Goal: Task Accomplishment & Management: Complete application form

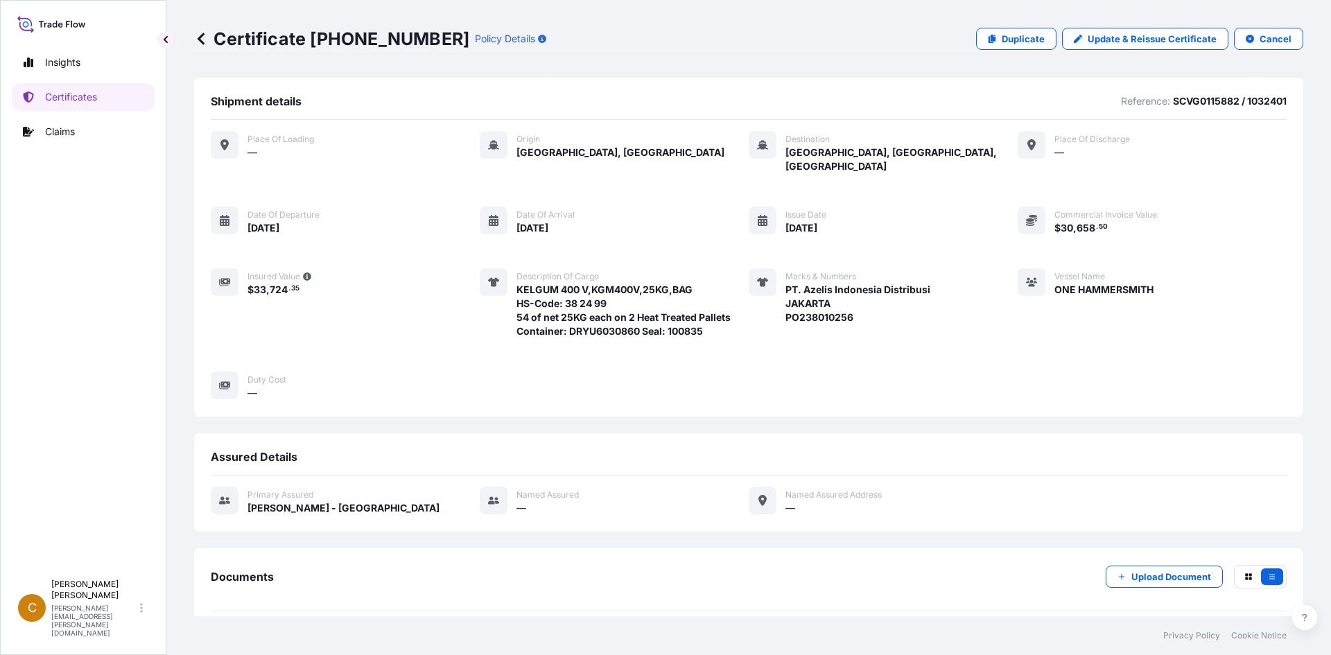
click at [208, 37] on p "Certificate [PHONE_NUMBER]" at bounding box center [331, 39] width 275 height 22
click at [204, 40] on icon at bounding box center [201, 39] width 14 height 14
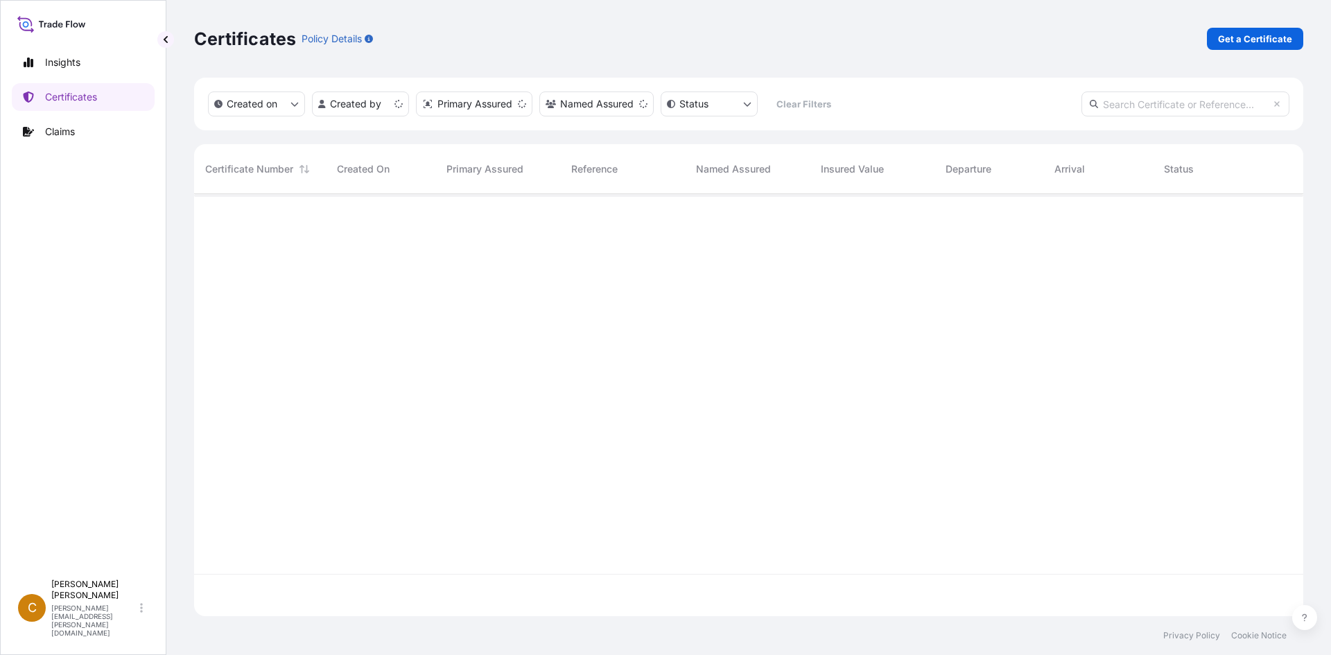
scroll to position [419, 1099]
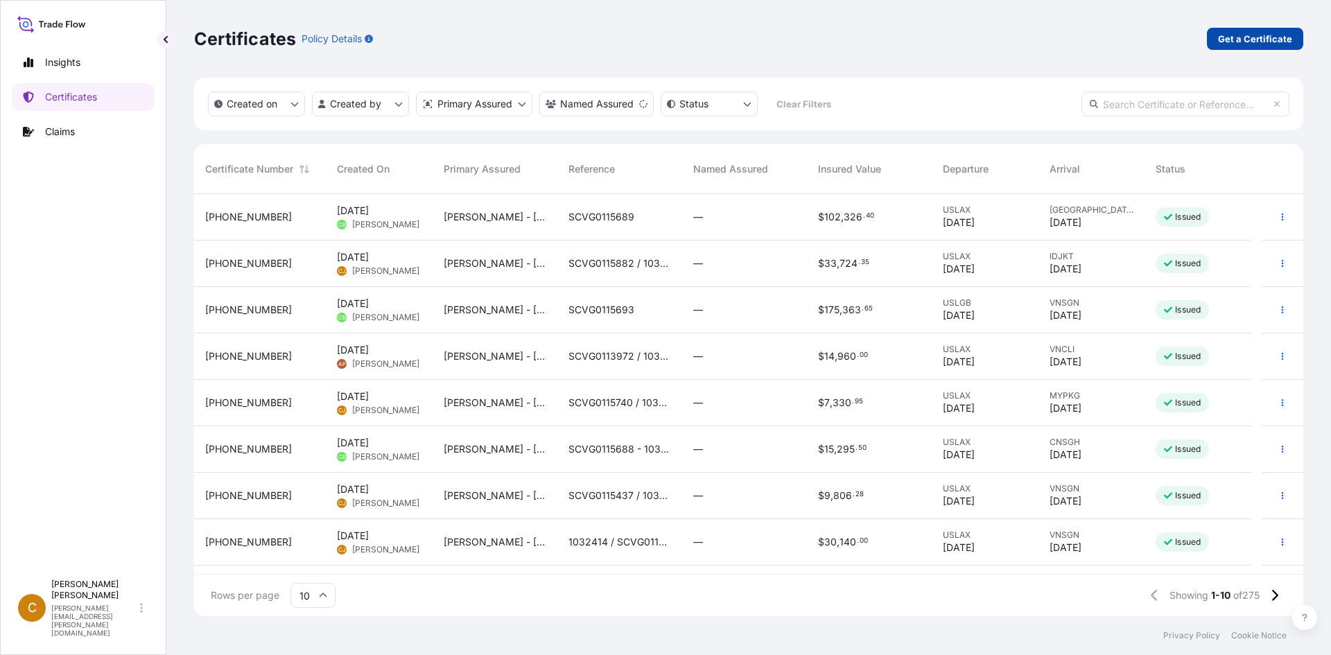
click at [1251, 42] on p "Get a Certificate" at bounding box center [1255, 39] width 74 height 14
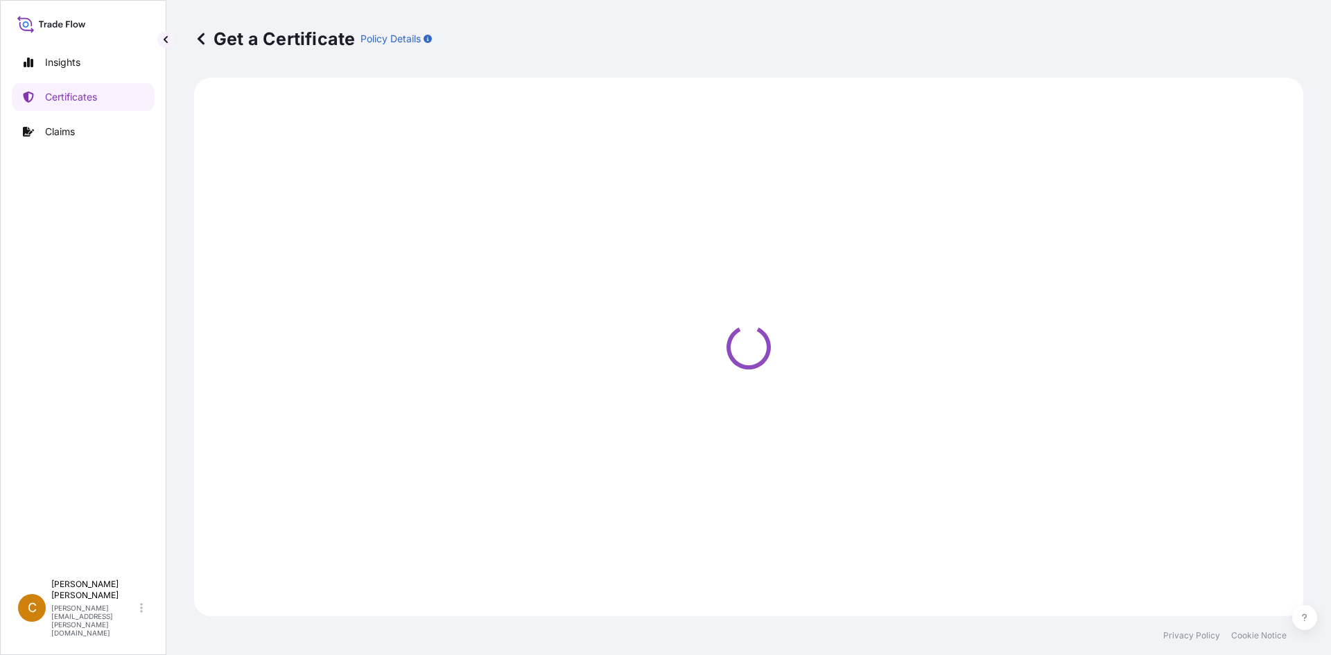
select select "Sea"
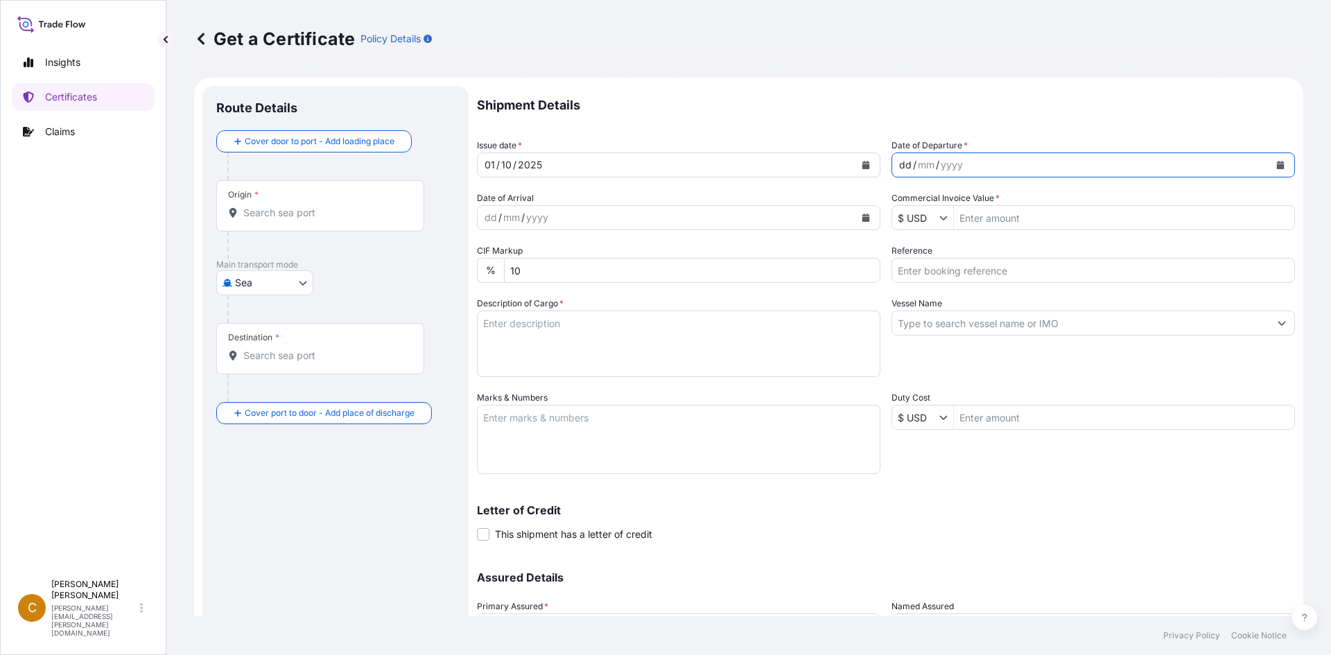
click at [974, 163] on div "dd / mm / yyyy" at bounding box center [1080, 165] width 377 height 25
click at [1269, 160] on button "Calendar" at bounding box center [1280, 165] width 22 height 22
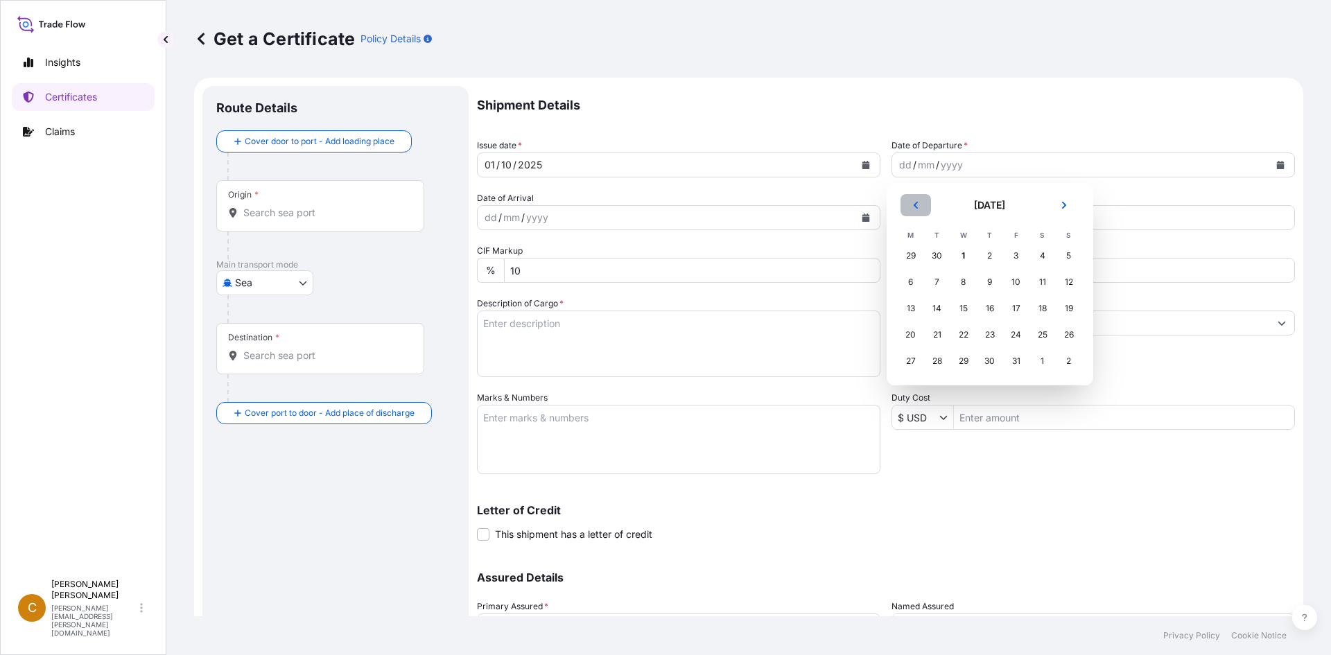
click at [916, 207] on icon "Previous" at bounding box center [915, 205] width 4 height 7
click at [963, 335] on div "24" at bounding box center [963, 334] width 25 height 25
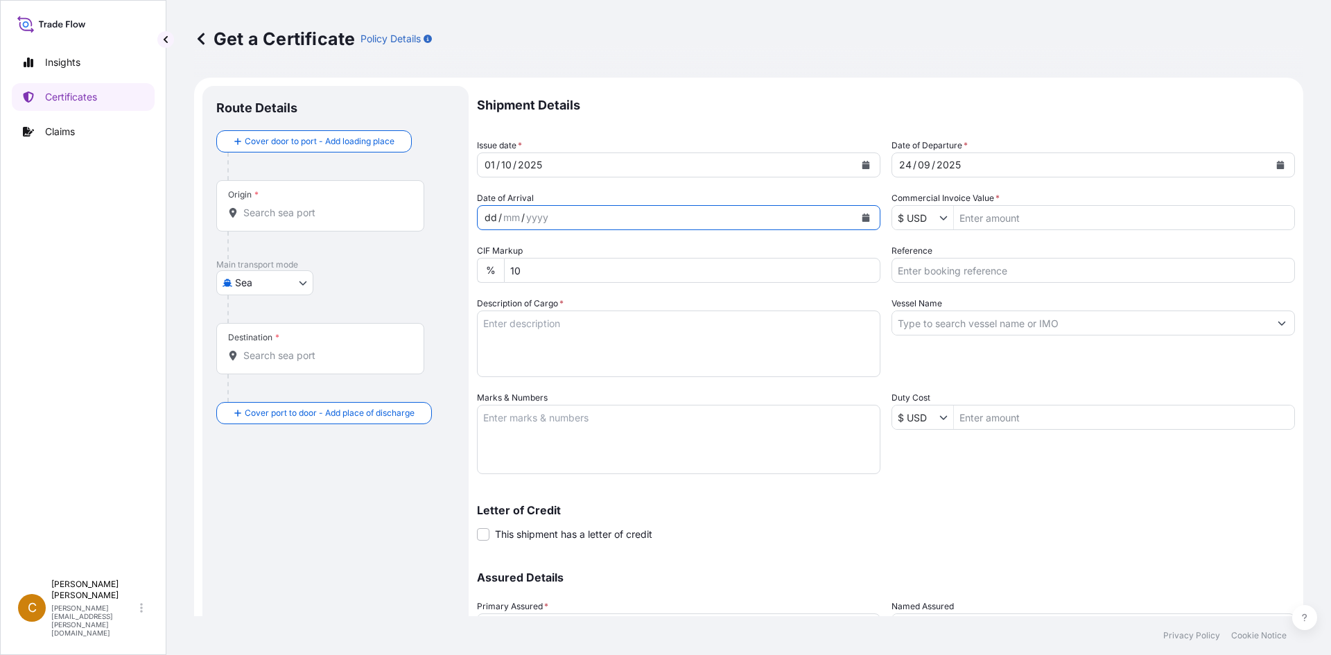
click at [758, 226] on div "dd / mm / yyyy" at bounding box center [666, 217] width 377 height 25
click at [862, 223] on button "Calendar" at bounding box center [866, 218] width 22 height 22
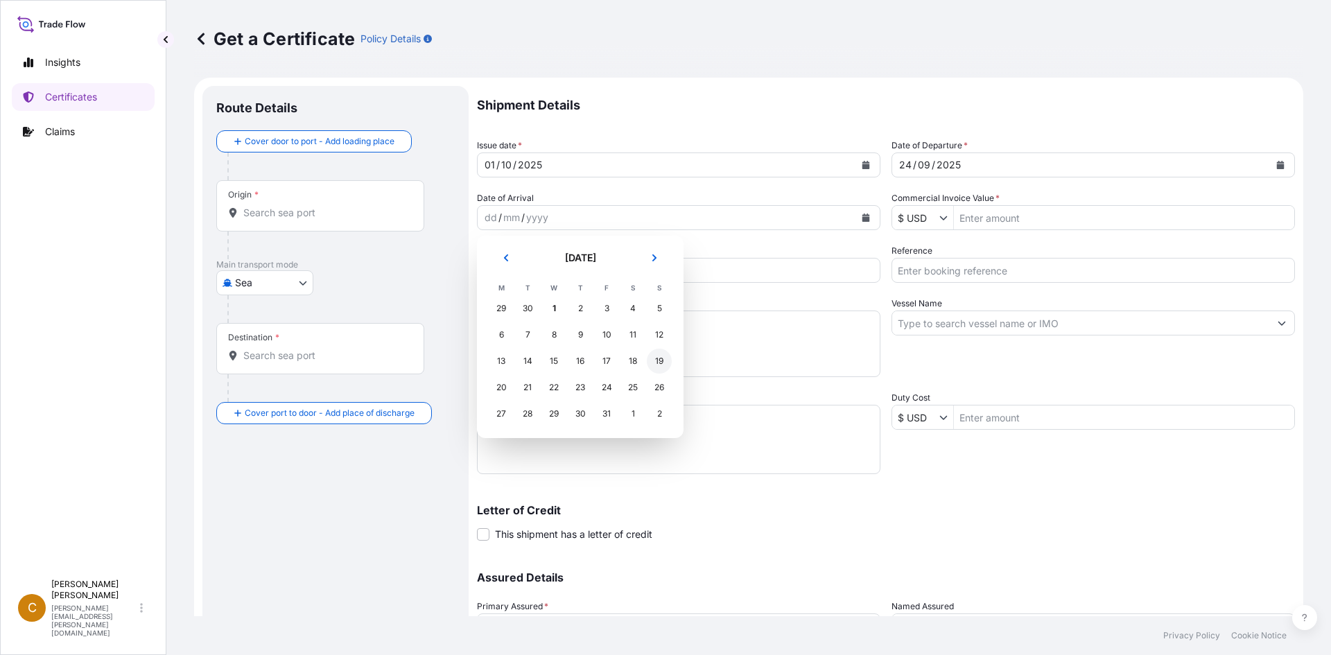
click at [649, 365] on div "19" at bounding box center [659, 361] width 25 height 25
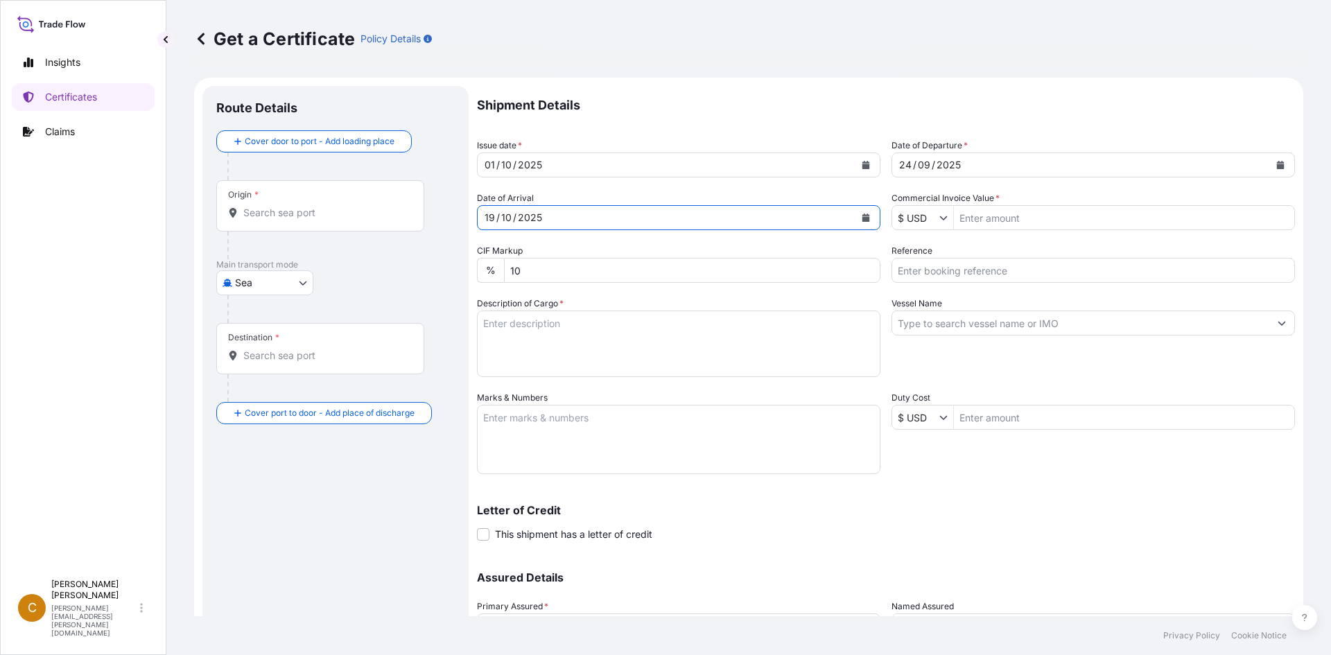
click at [1014, 227] on input "Commercial Invoice Value *" at bounding box center [1124, 217] width 340 height 25
paste input "14,850.00"
type input "14,850"
click at [998, 277] on input "Reference" at bounding box center [1093, 270] width 403 height 25
click at [1064, 270] on input "Reference" at bounding box center [1093, 270] width 403 height 25
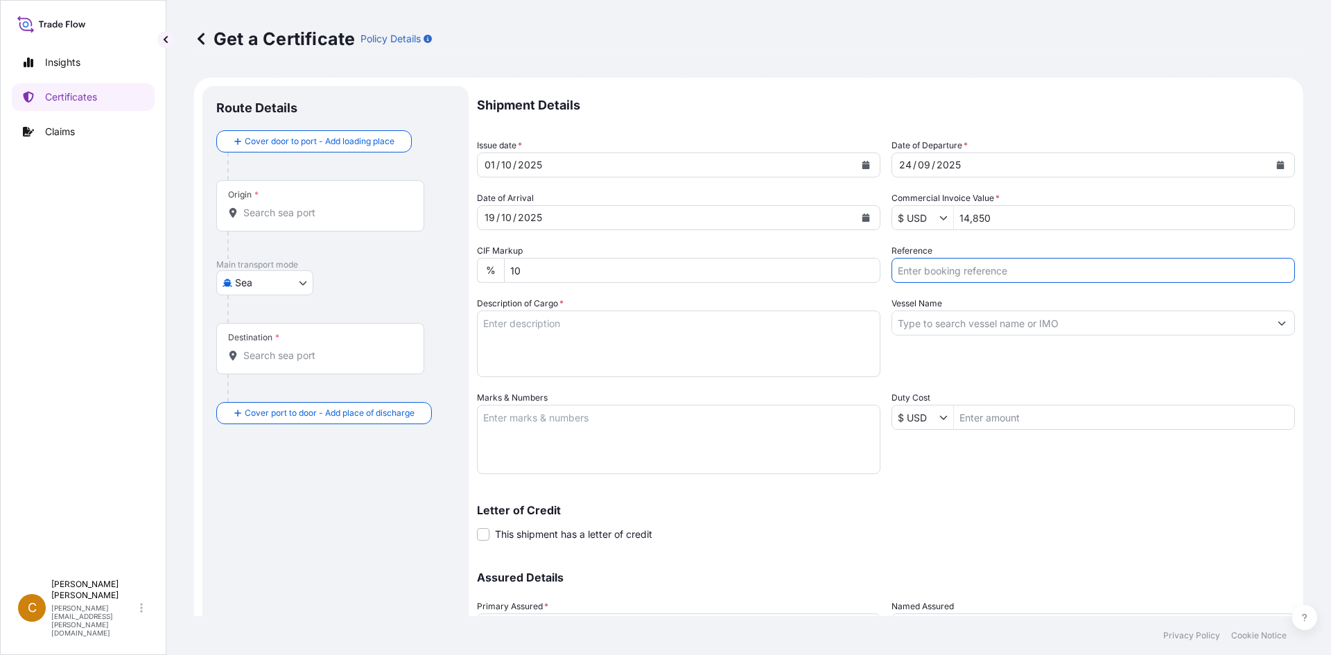
paste input "SCVG0115860"
click at [1105, 263] on input "SCVG0115860 /" at bounding box center [1093, 270] width 403 height 25
paste input "1034592,"
type input "SCVG0115860 / 1034592"
click at [1025, 315] on input "Vessel Name" at bounding box center [1080, 323] width 377 height 25
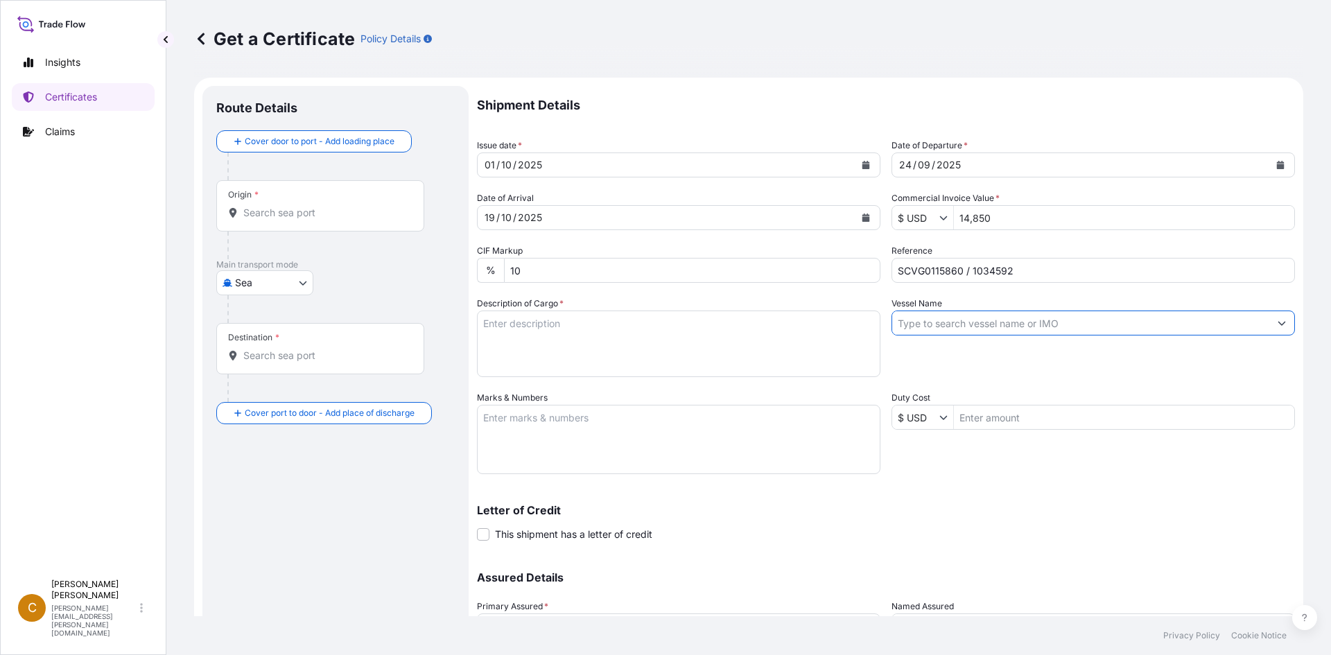
paste input "YM WELLBEING"
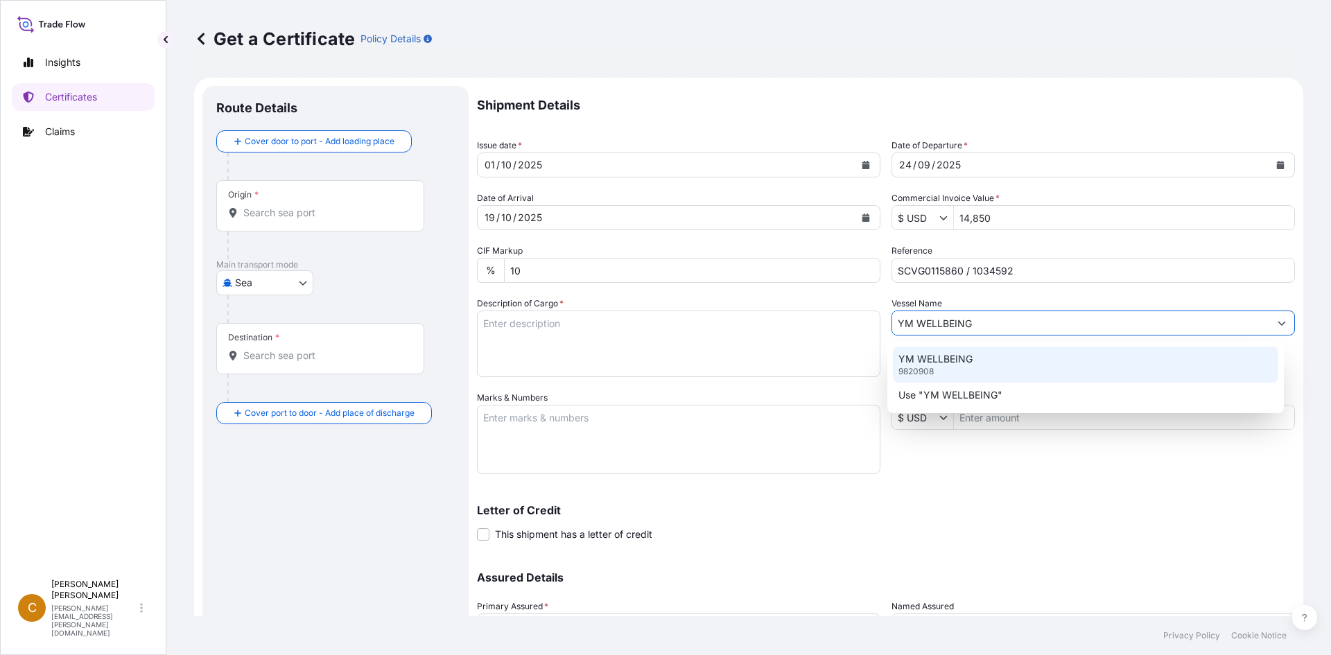
click at [966, 363] on p "YM WELLBEING" at bounding box center [936, 359] width 74 height 14
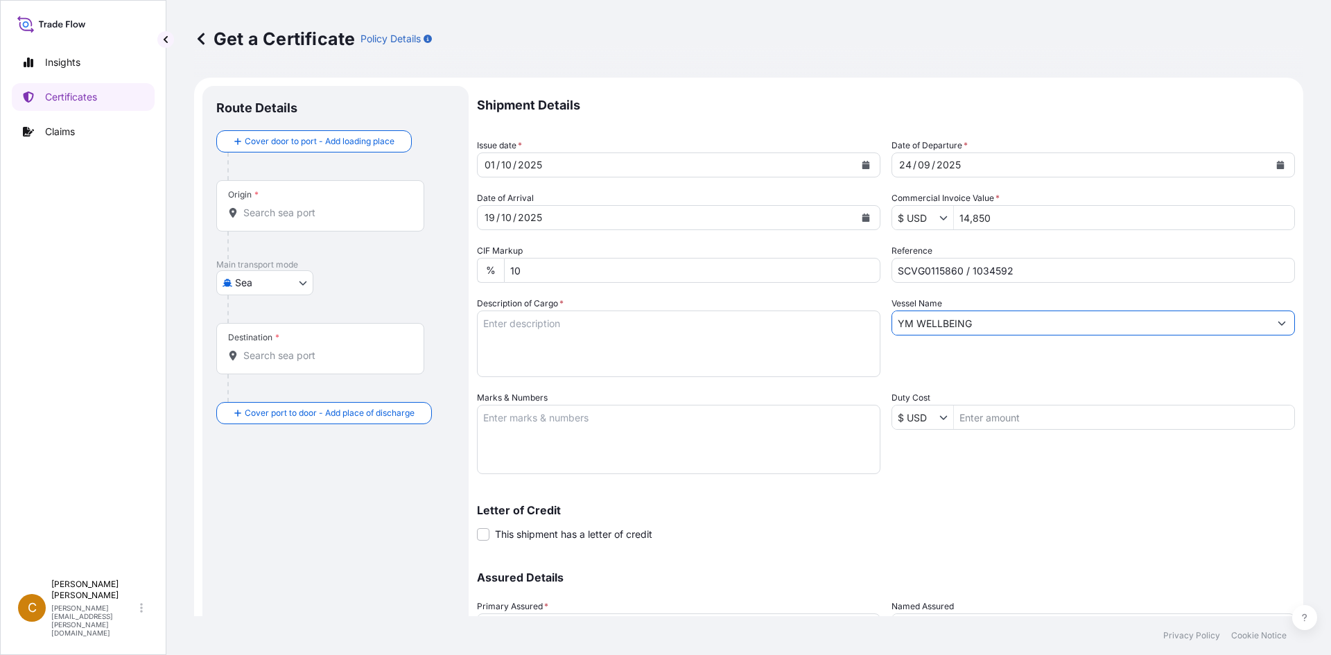
type input "YM WELLBEING"
click at [779, 331] on textarea "Description of Cargo *" at bounding box center [678, 344] width 403 height 67
paste textarea "[PERSON_NAME],ZN,25KG,BAG HS-Code: 39 13 90"
click at [603, 351] on textarea "[PERSON_NAME],ZN,25KG,BAG HS-Code: 39 13 90" at bounding box center [678, 344] width 403 height 67
paste textarea "40 bags of net 25kg each on 1 Heat Treated Pallet."
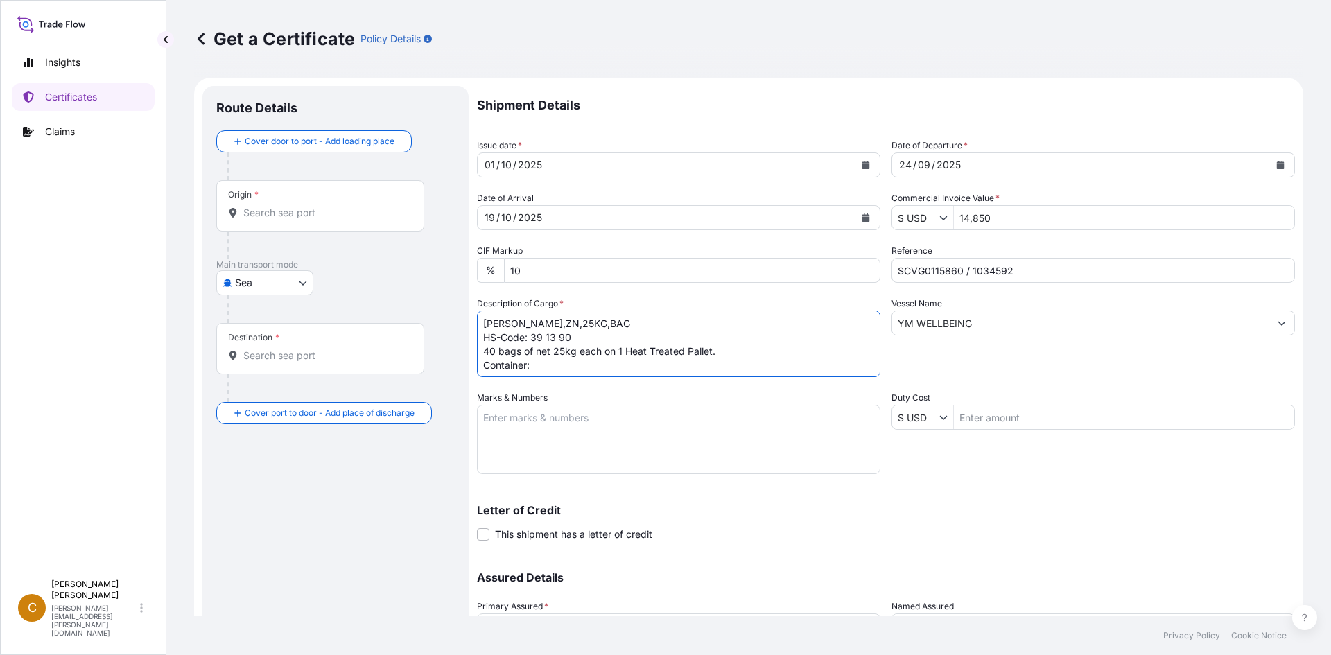
click at [639, 369] on textarea "[PERSON_NAME],ZN,25KG,BAG HS-Code: 39 13 90 40 bags of net 25kg each on 1 Heat …" at bounding box center [678, 344] width 403 height 67
paste textarea "MOTU1424970"
click at [650, 364] on textarea "[PERSON_NAME],ZN,25KG,BAG HS-Code: 39 13 90 40 bags of net 25kg each on 1 Heat …" at bounding box center [678, 344] width 403 height 67
paste textarea "100850"
type textarea "[PERSON_NAME],ZN,25KG,BAG HS-Code: 39 13 90 40 bags of net 25kg each on 1 Heat …"
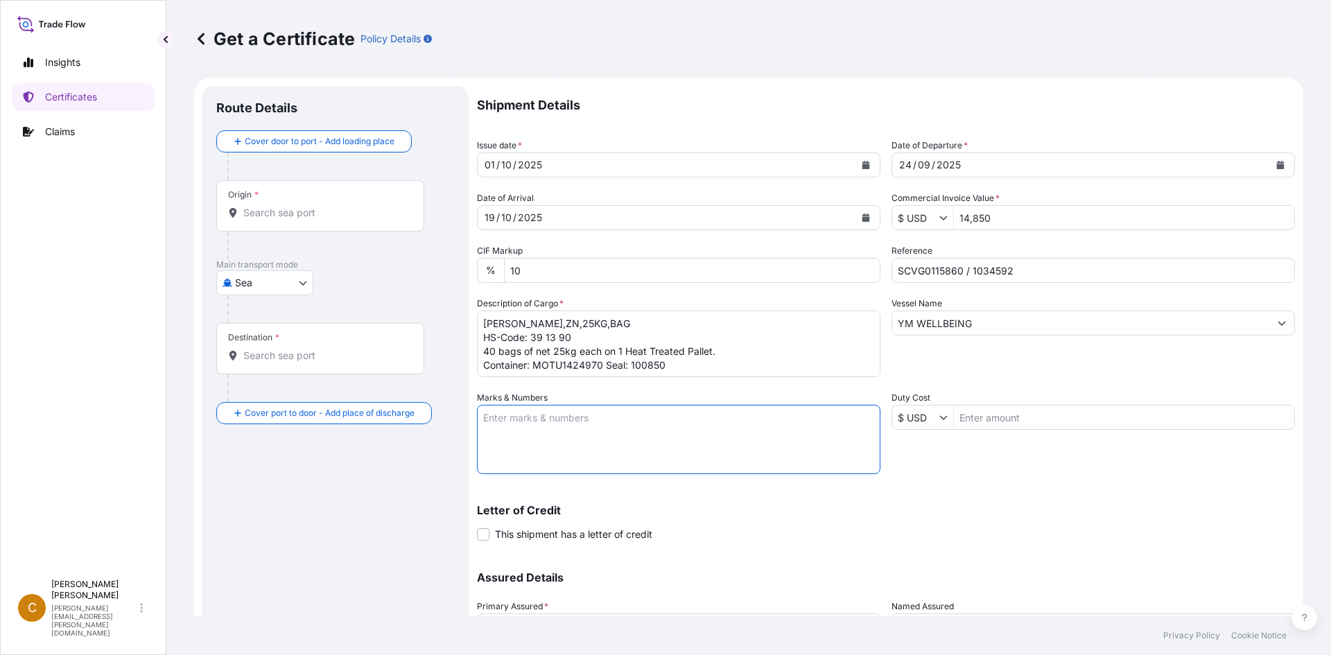
click at [638, 408] on textarea "Marks & Numbers" at bounding box center [678, 439] width 403 height 69
paste textarea "Azelis Shanghai [DOMAIN_NAME]."
type textarea "Azelis Shanghai [DOMAIN_NAME]."
drag, startPoint x: 358, startPoint y: 224, endPoint x: 351, endPoint y: 225, distance: 7.7
click at [354, 225] on div "Origin *" at bounding box center [320, 205] width 208 height 51
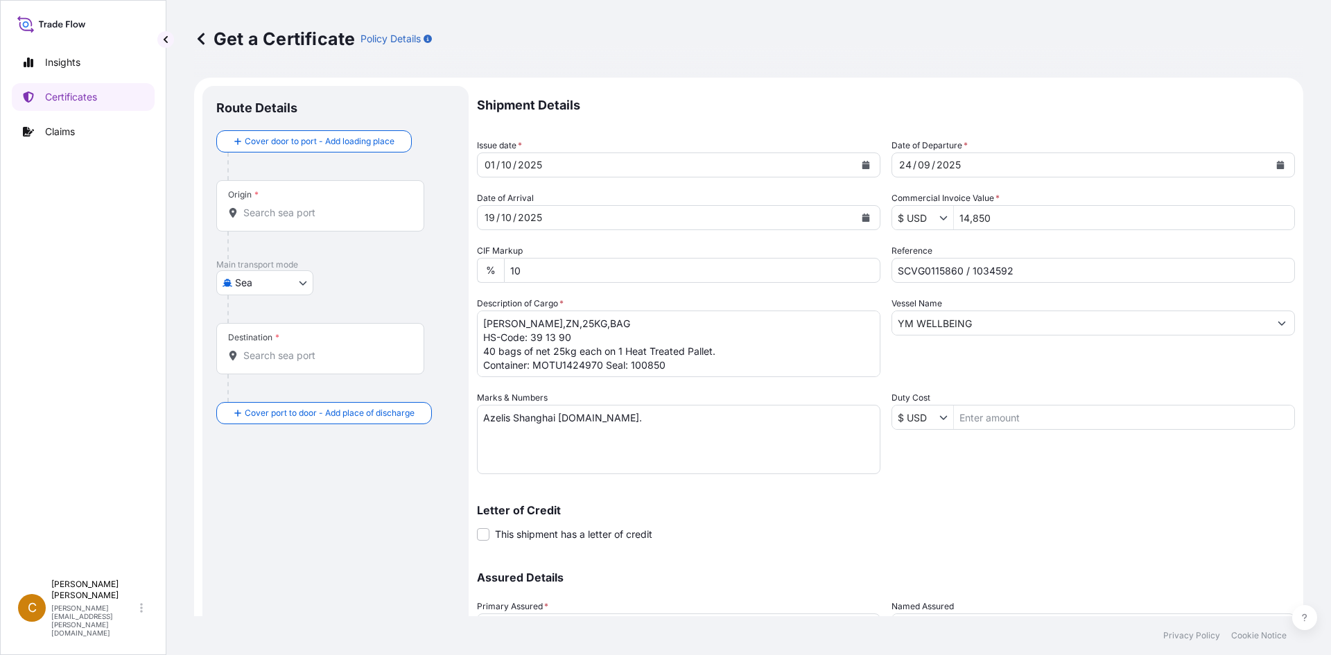
click at [354, 220] on input "Origin *" at bounding box center [325, 213] width 164 height 14
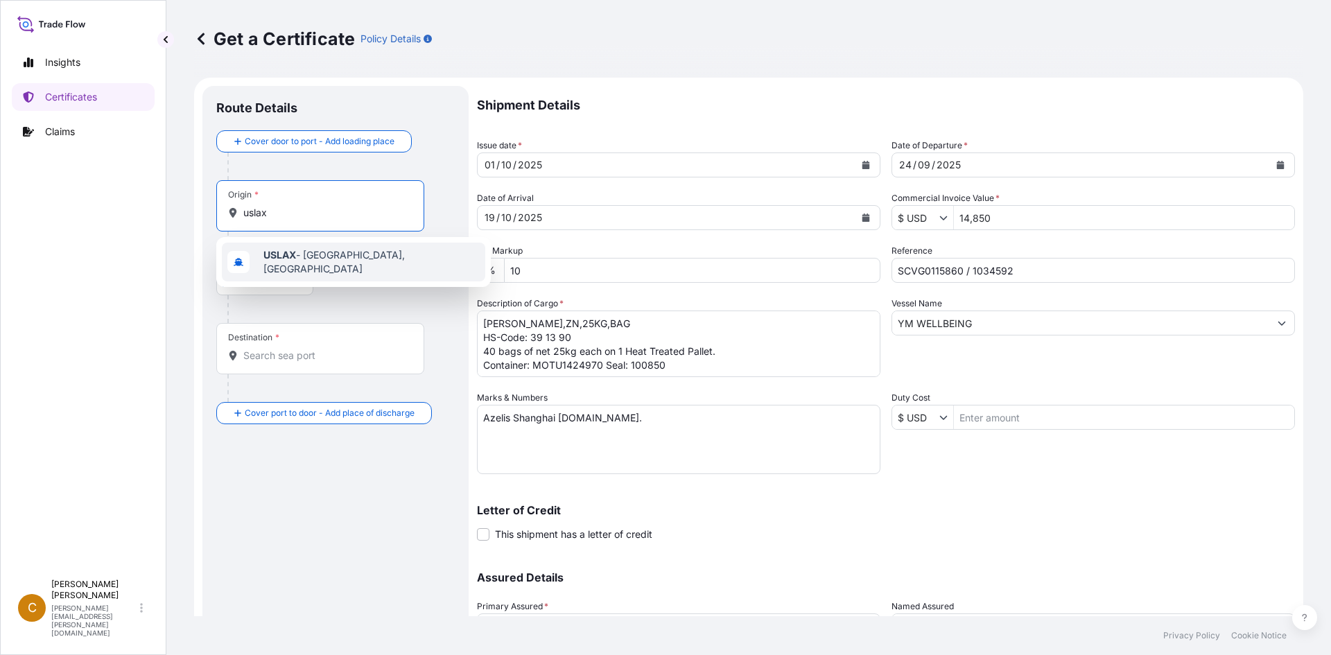
click at [309, 250] on div "USLAX - [GEOGRAPHIC_DATA], [GEOGRAPHIC_DATA]" at bounding box center [353, 262] width 263 height 39
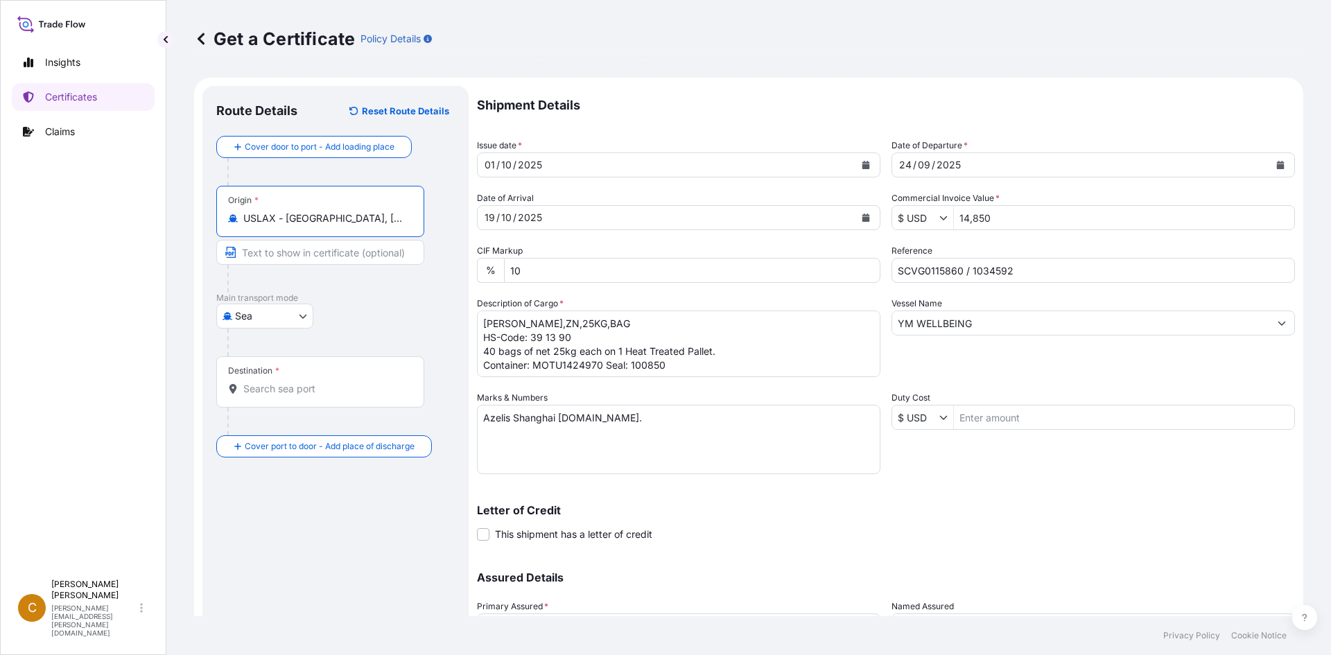
type input "USLAX - [GEOGRAPHIC_DATA], [GEOGRAPHIC_DATA]"
click at [349, 376] on div "Destination *" at bounding box center [320, 381] width 208 height 51
click at [349, 382] on input "Destination *" at bounding box center [325, 389] width 164 height 14
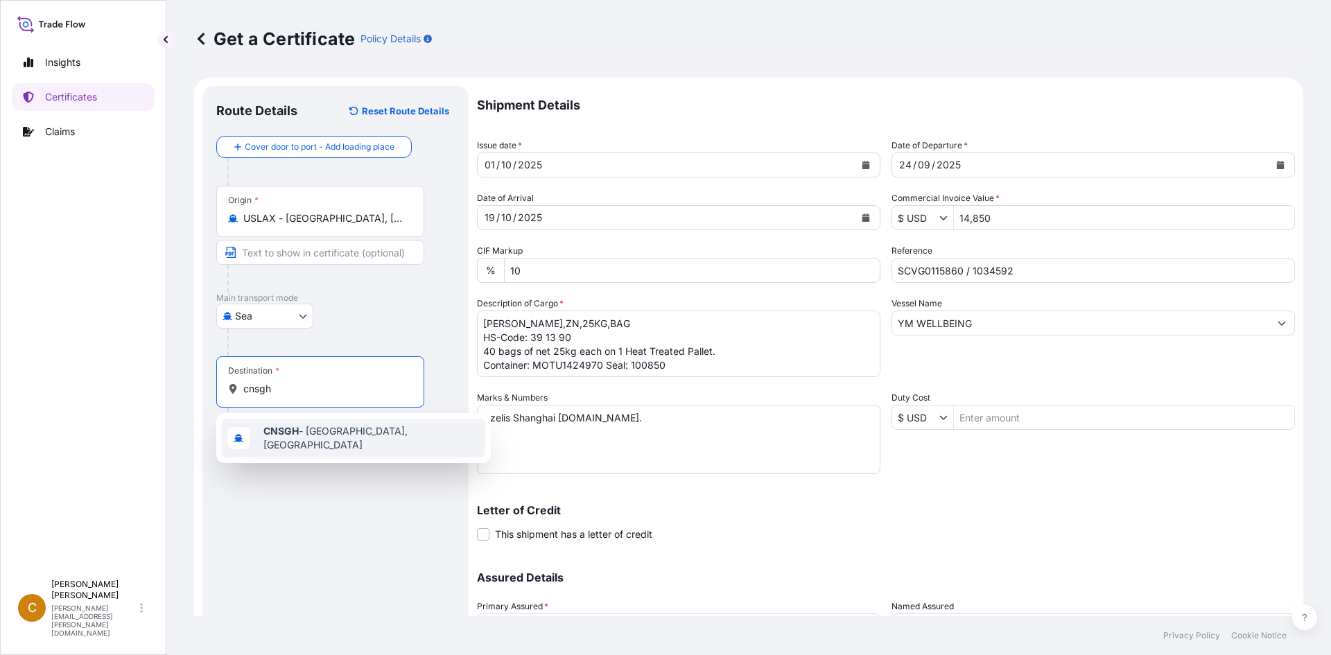
click at [318, 438] on span "CNSGH - [GEOGRAPHIC_DATA], [GEOGRAPHIC_DATA]" at bounding box center [371, 438] width 216 height 28
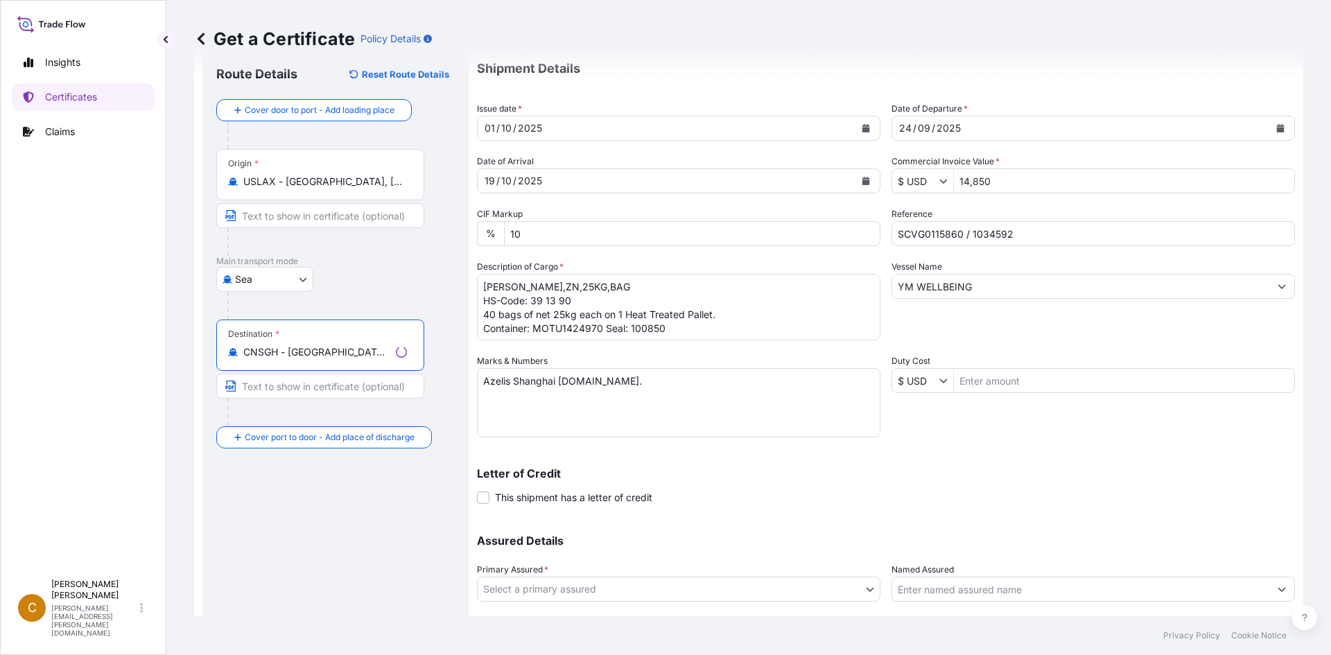
scroll to position [125, 0]
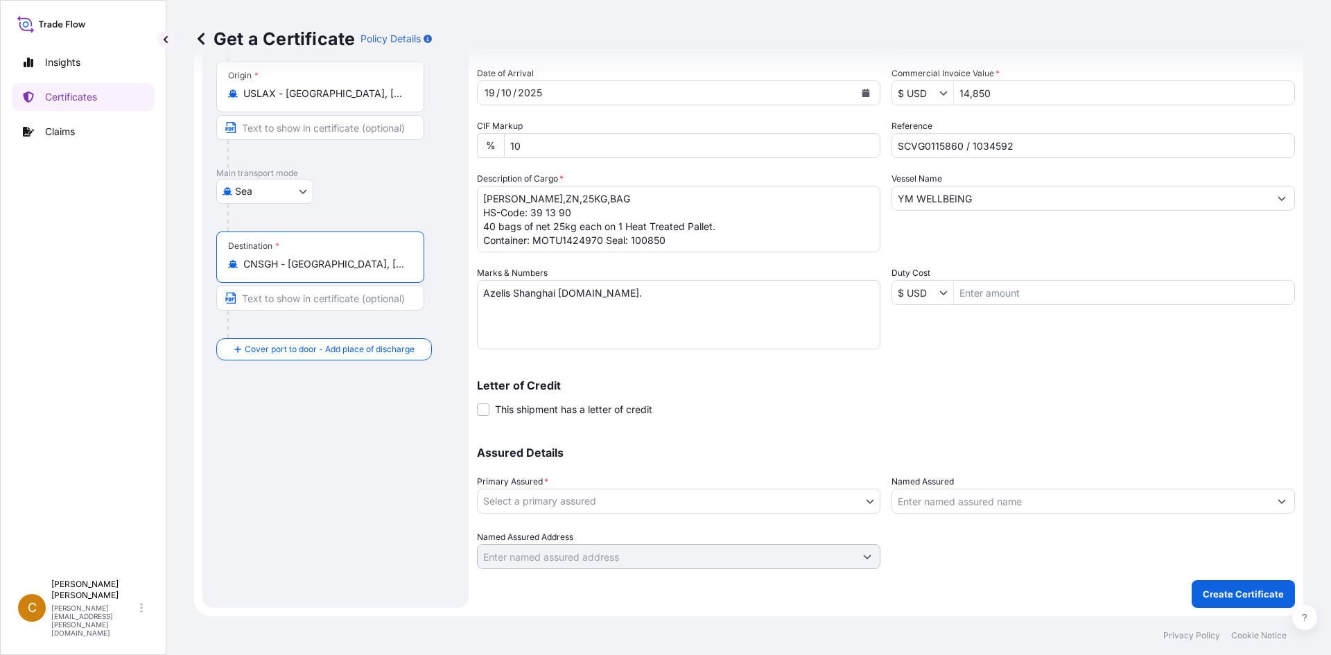
type input "CNSGH - [GEOGRAPHIC_DATA], [GEOGRAPHIC_DATA]"
click at [563, 496] on body "0 options available. 1 option available. Insights Certificates Claims C Clayton…" at bounding box center [665, 327] width 1331 height 655
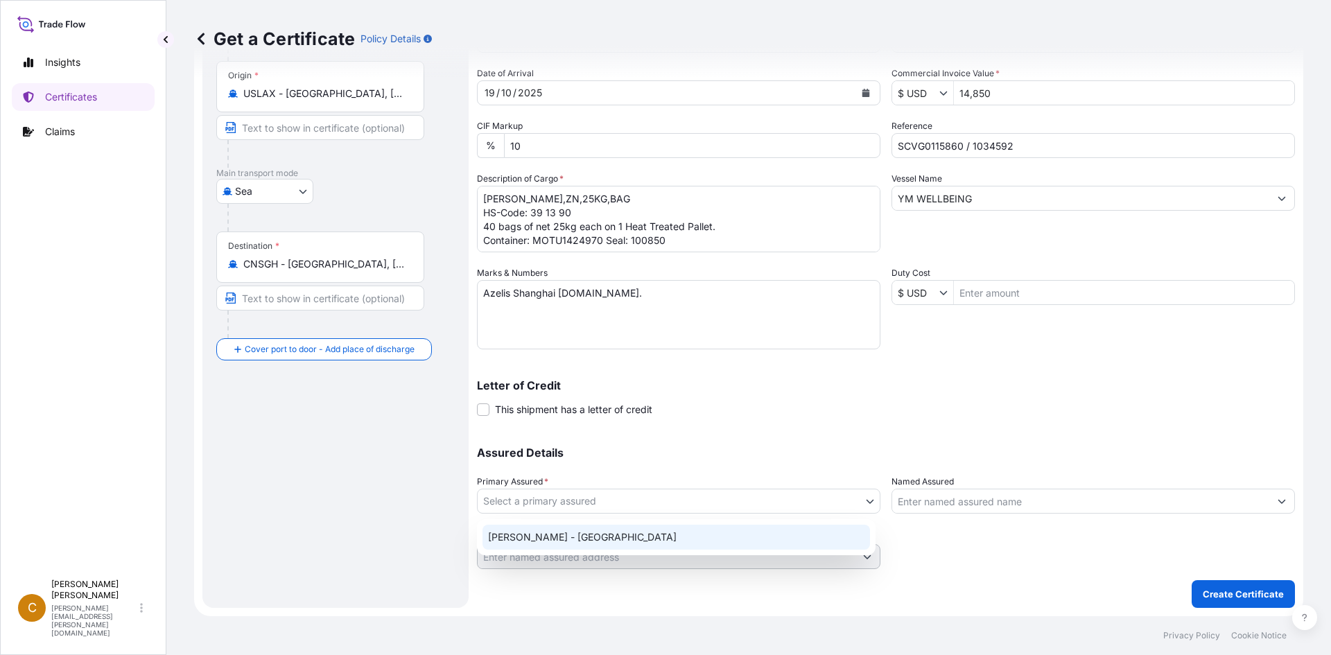
click at [587, 532] on div "[PERSON_NAME] - [GEOGRAPHIC_DATA]" at bounding box center [677, 537] width 388 height 25
select select "31650"
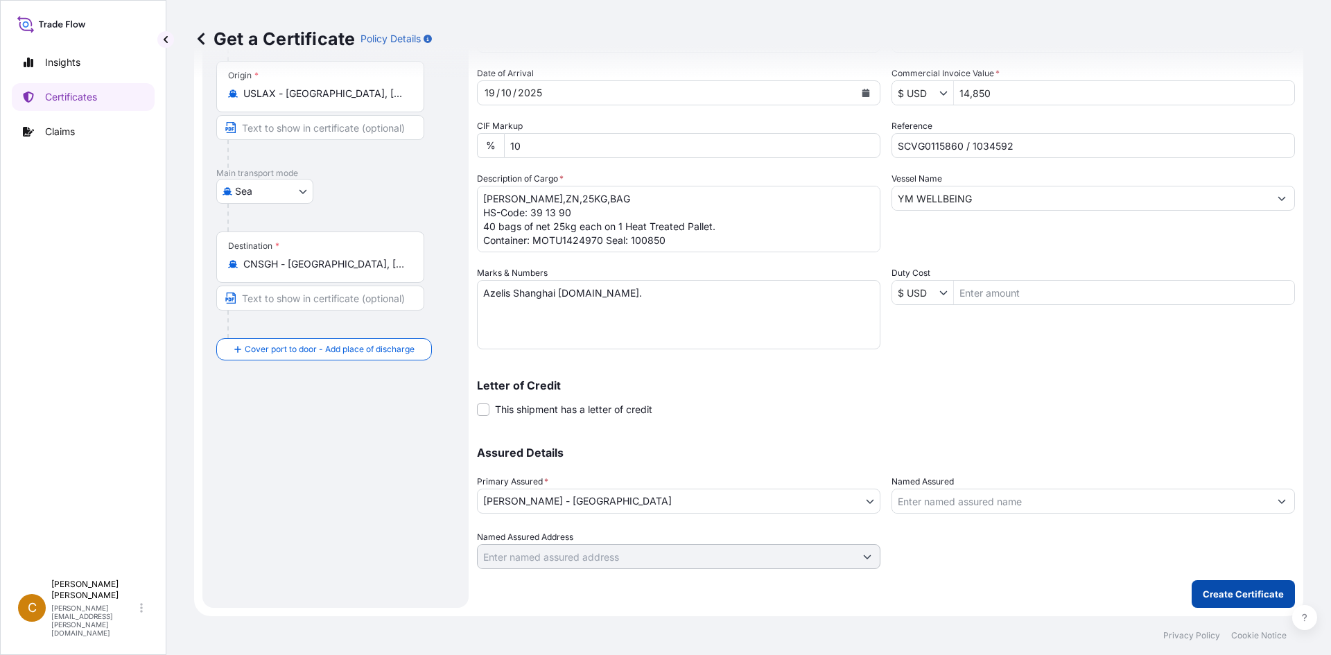
click at [1210, 589] on p "Create Certificate" at bounding box center [1243, 594] width 81 height 14
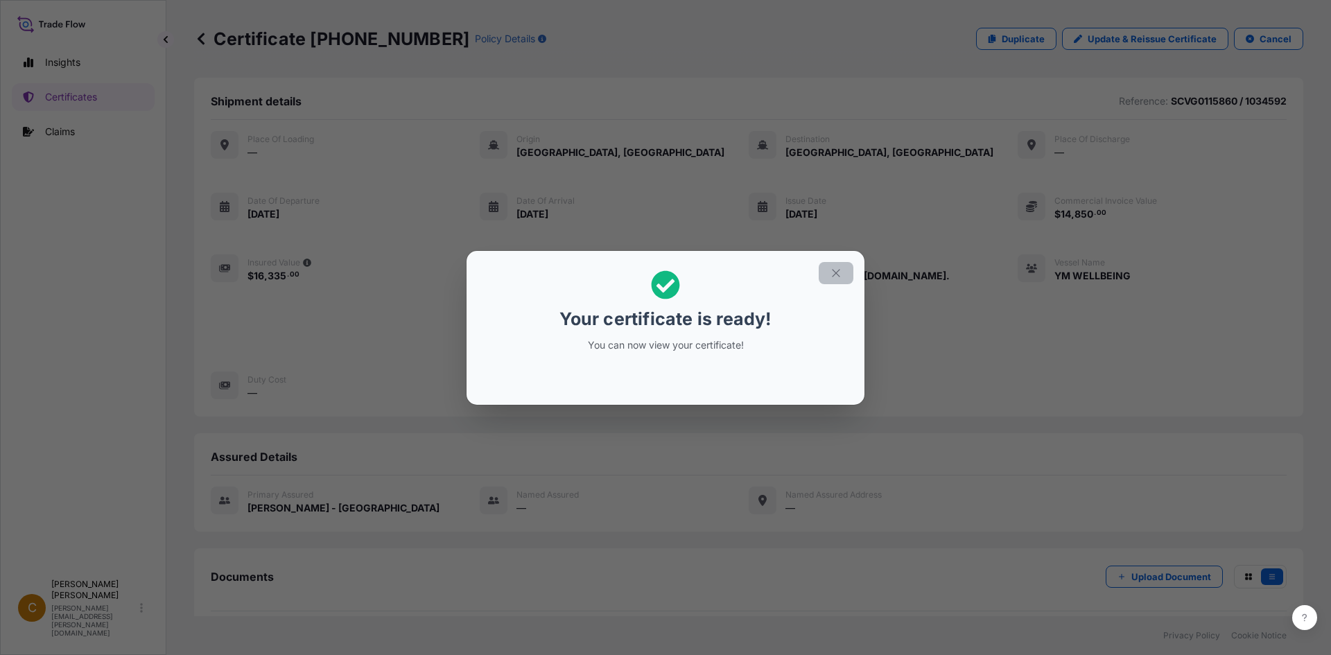
click at [826, 270] on button "button" at bounding box center [836, 273] width 35 height 22
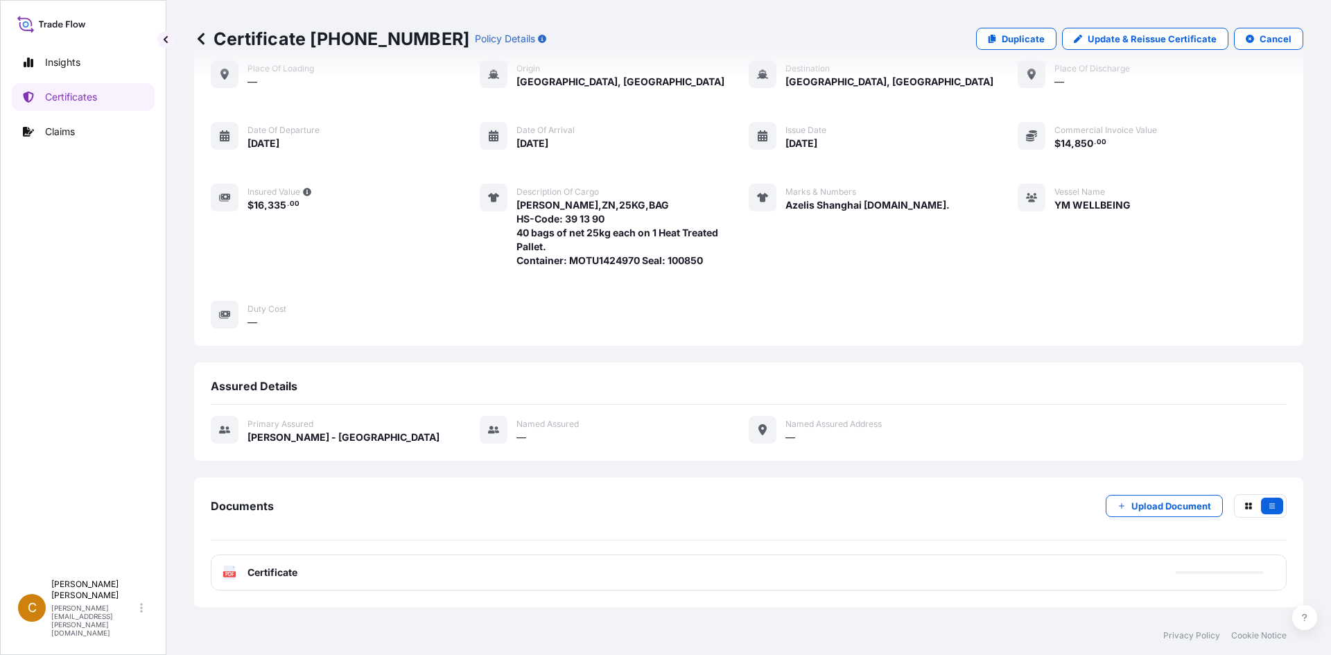
scroll to position [148, 0]
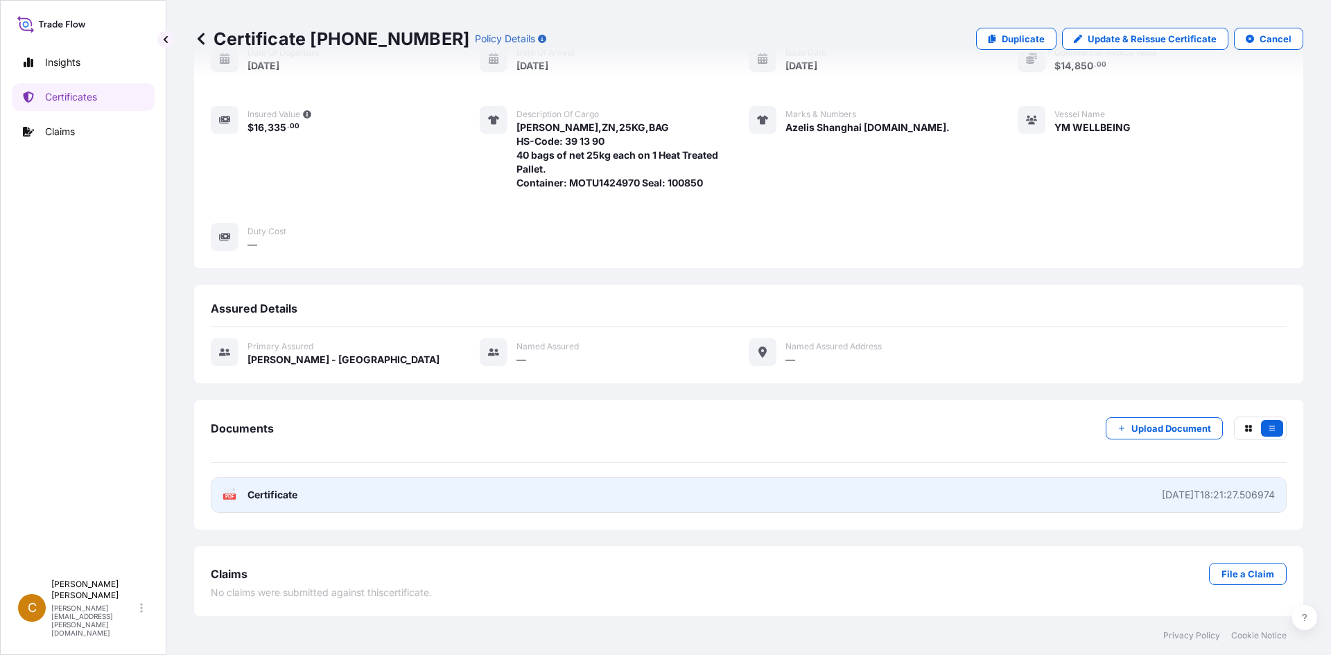
click at [978, 508] on link "PDF Certificate [DATE]T18:21:27.506974" at bounding box center [749, 495] width 1076 height 36
